Goal: Navigation & Orientation: Find specific page/section

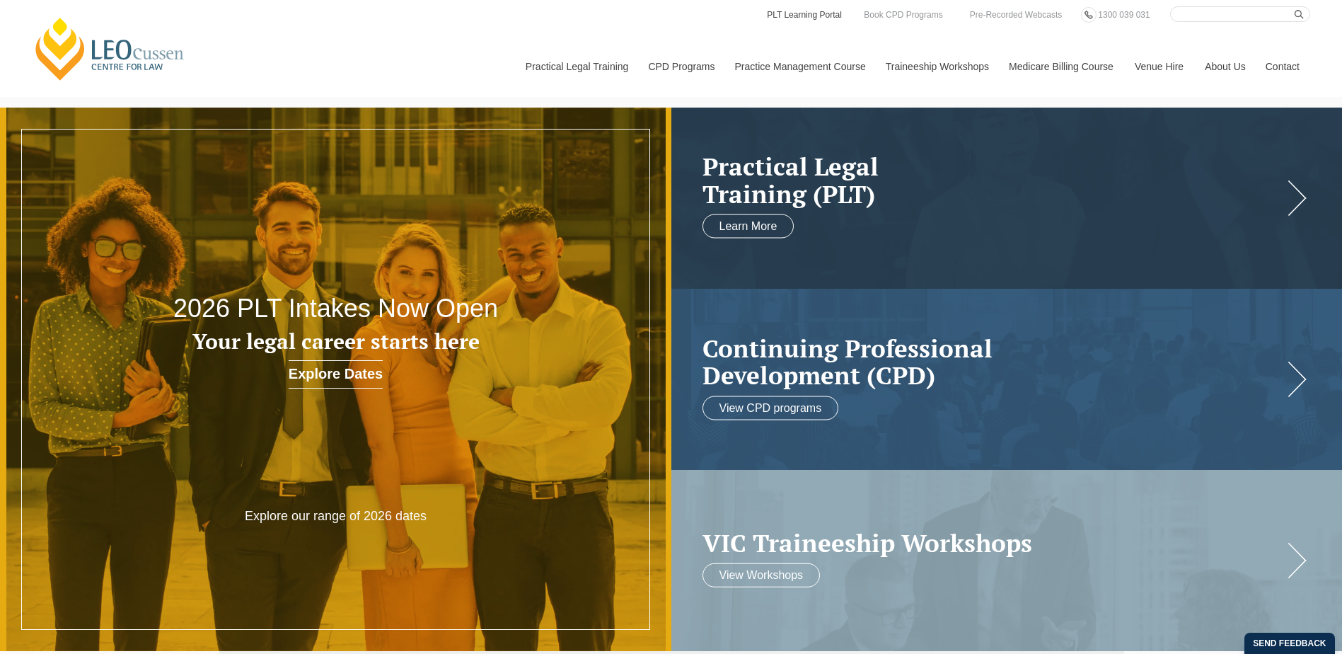
click at [805, 13] on link "PLT Learning Portal" at bounding box center [804, 15] width 78 height 16
